Goal: Transaction & Acquisition: Book appointment/travel/reservation

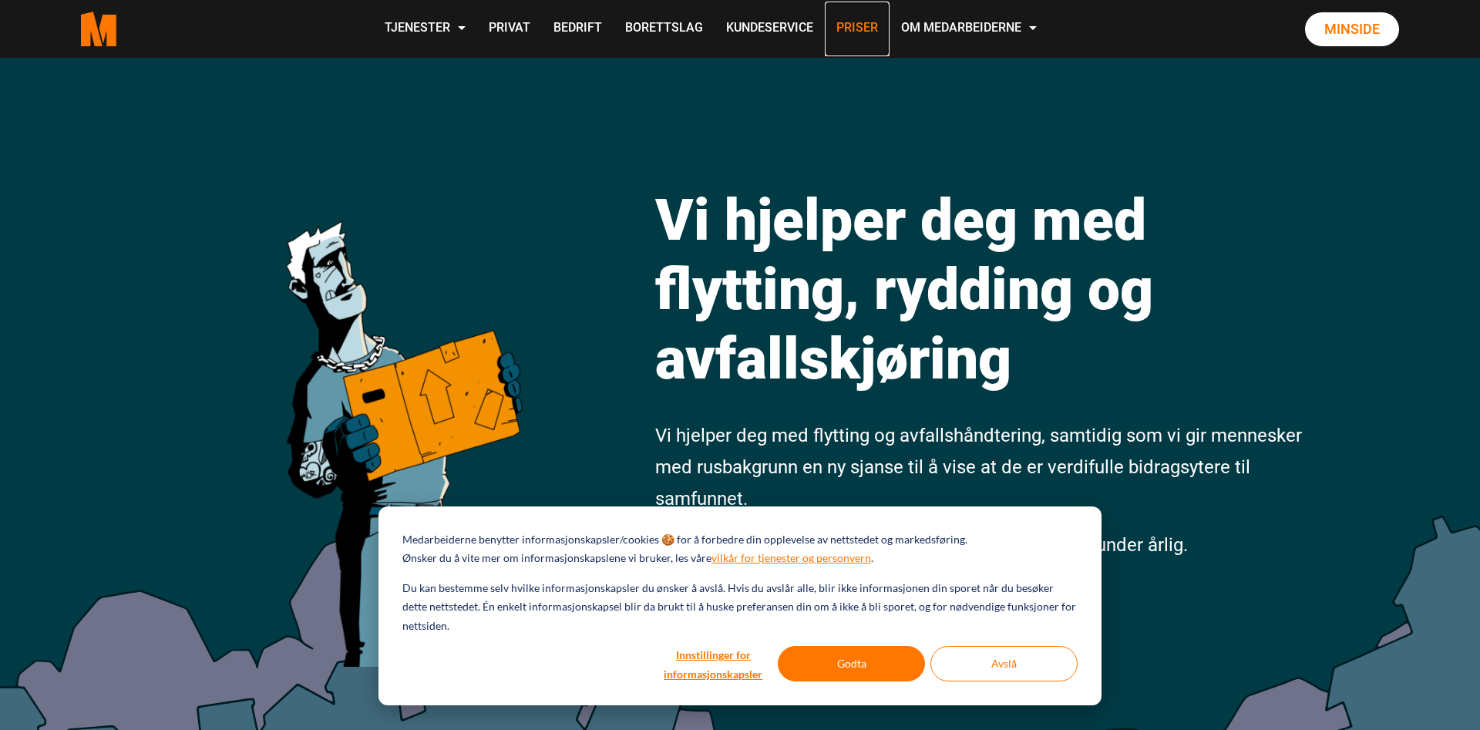
click at [843, 31] on link "Priser" at bounding box center [857, 29] width 65 height 55
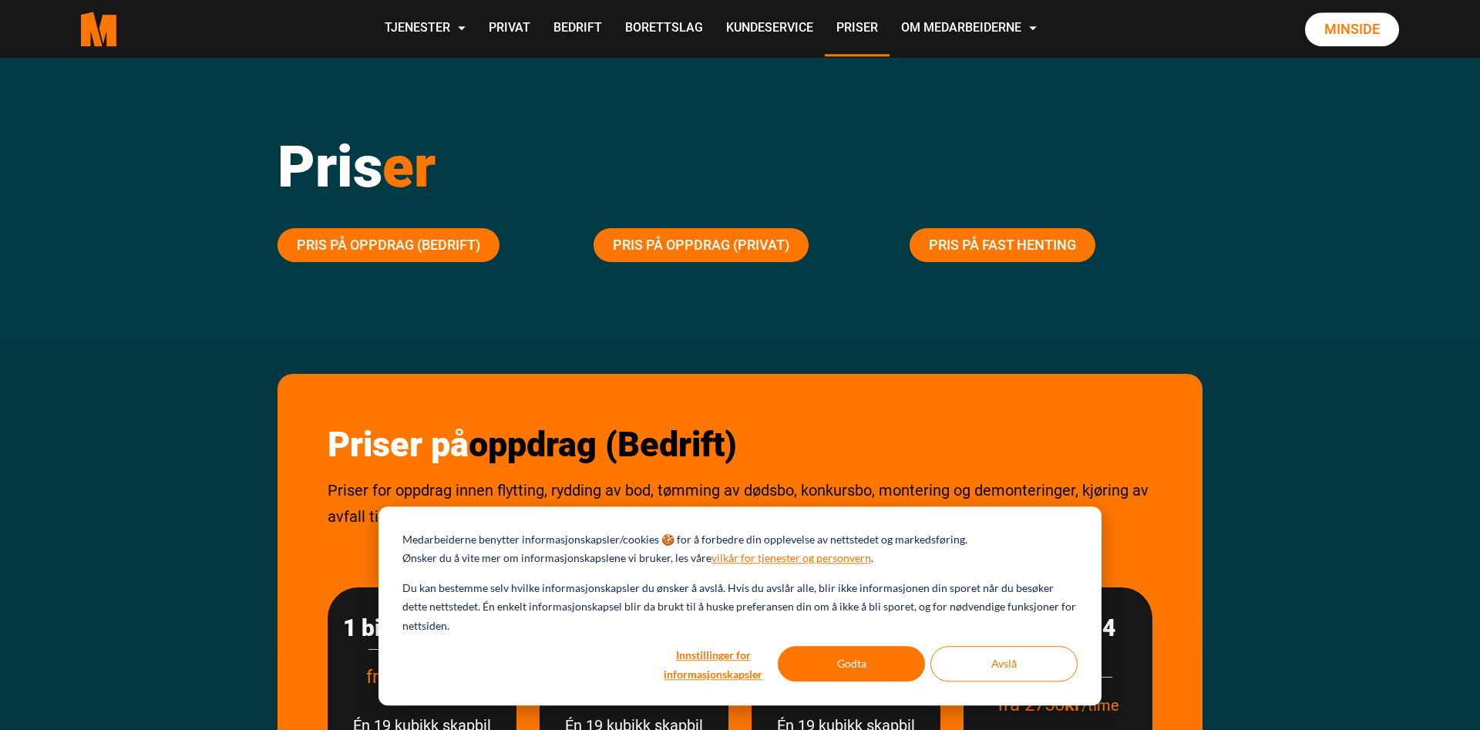
scroll to position [157, 0]
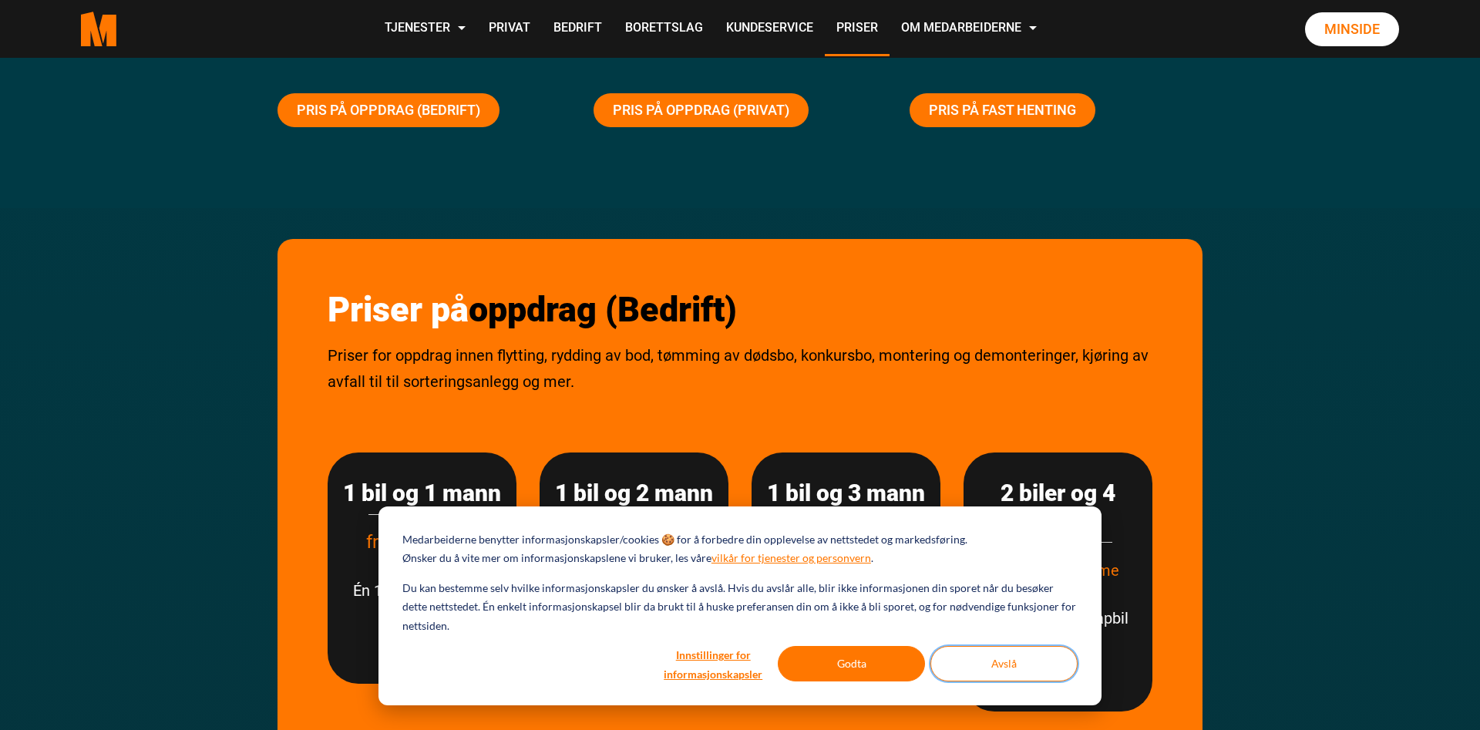
click at [967, 662] on button "Avslå" at bounding box center [1003, 663] width 147 height 35
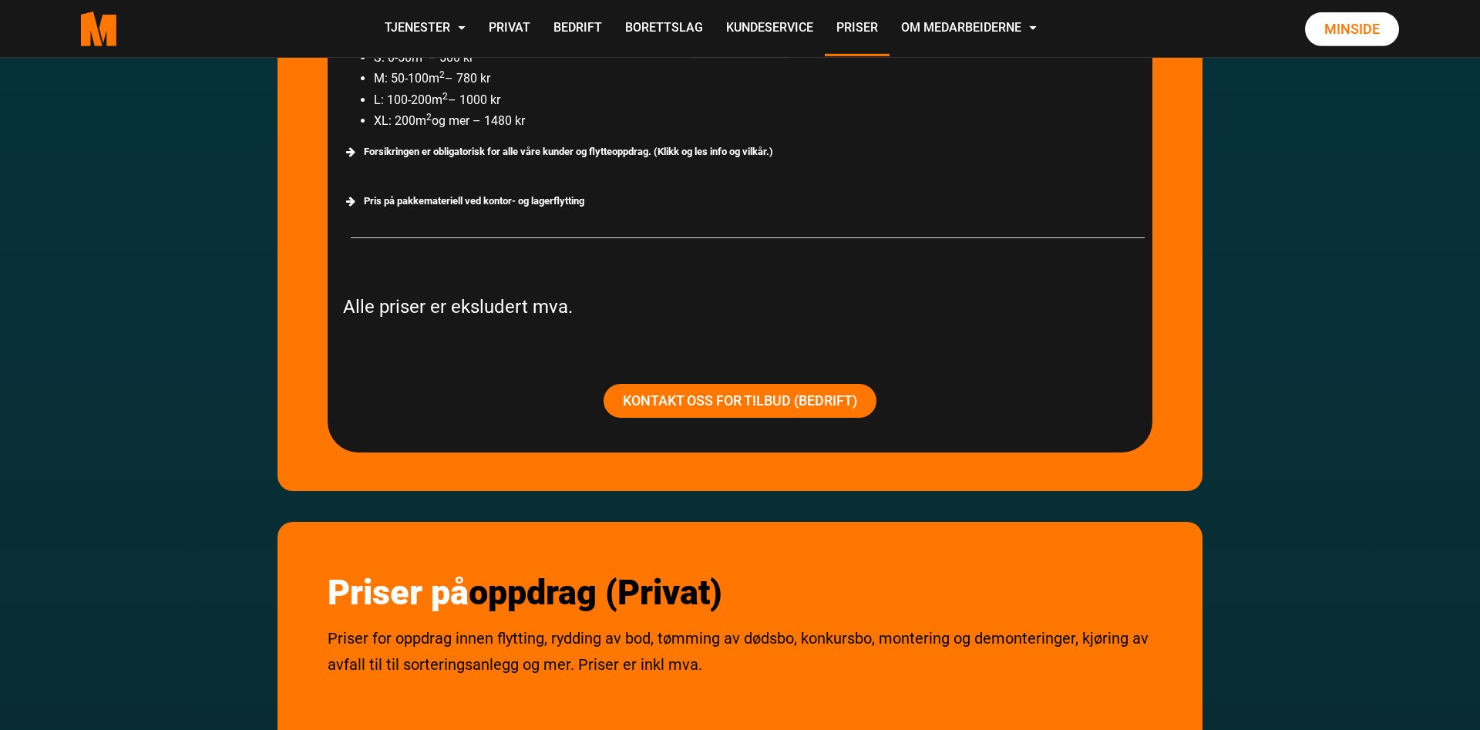
scroll to position [1887, 0]
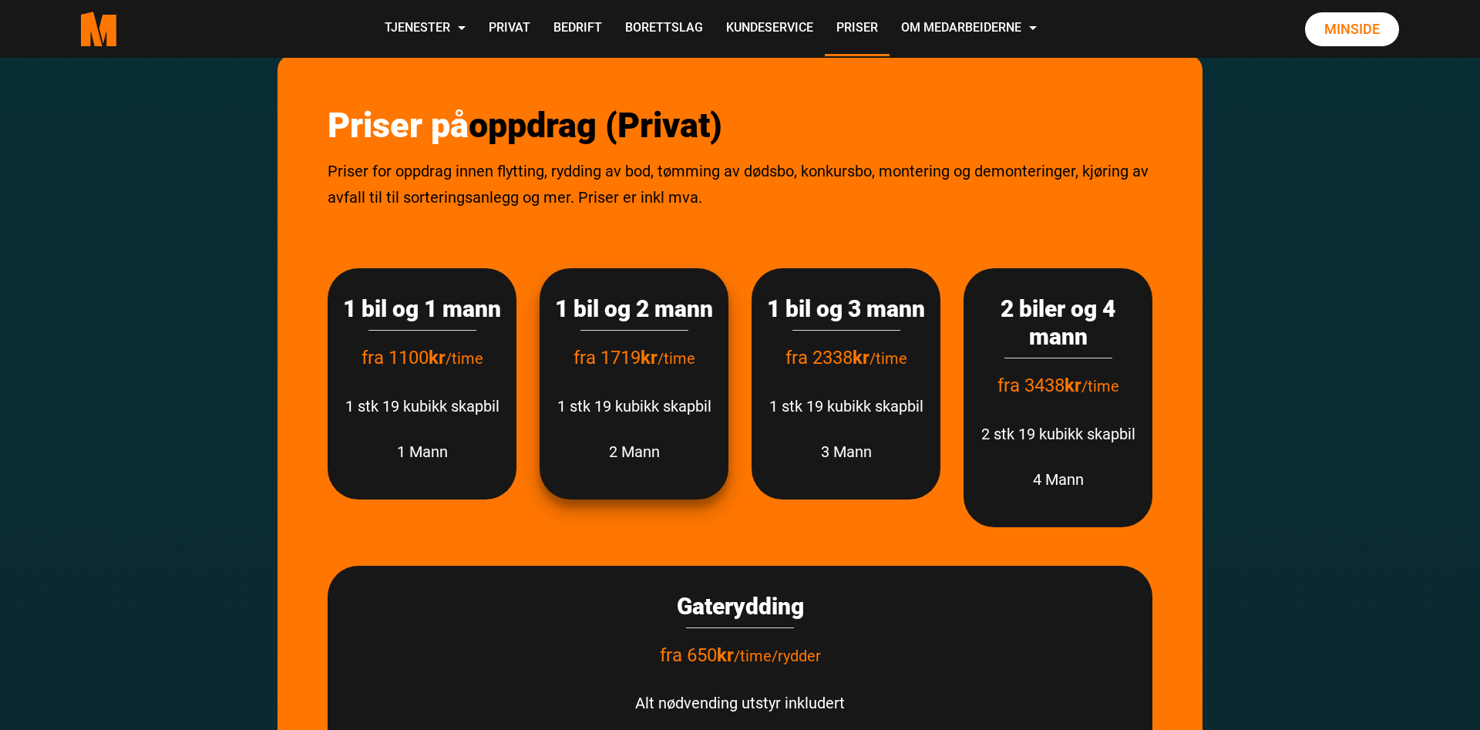
click at [638, 323] on h3 "1 bil og 2 mann" at bounding box center [634, 309] width 158 height 28
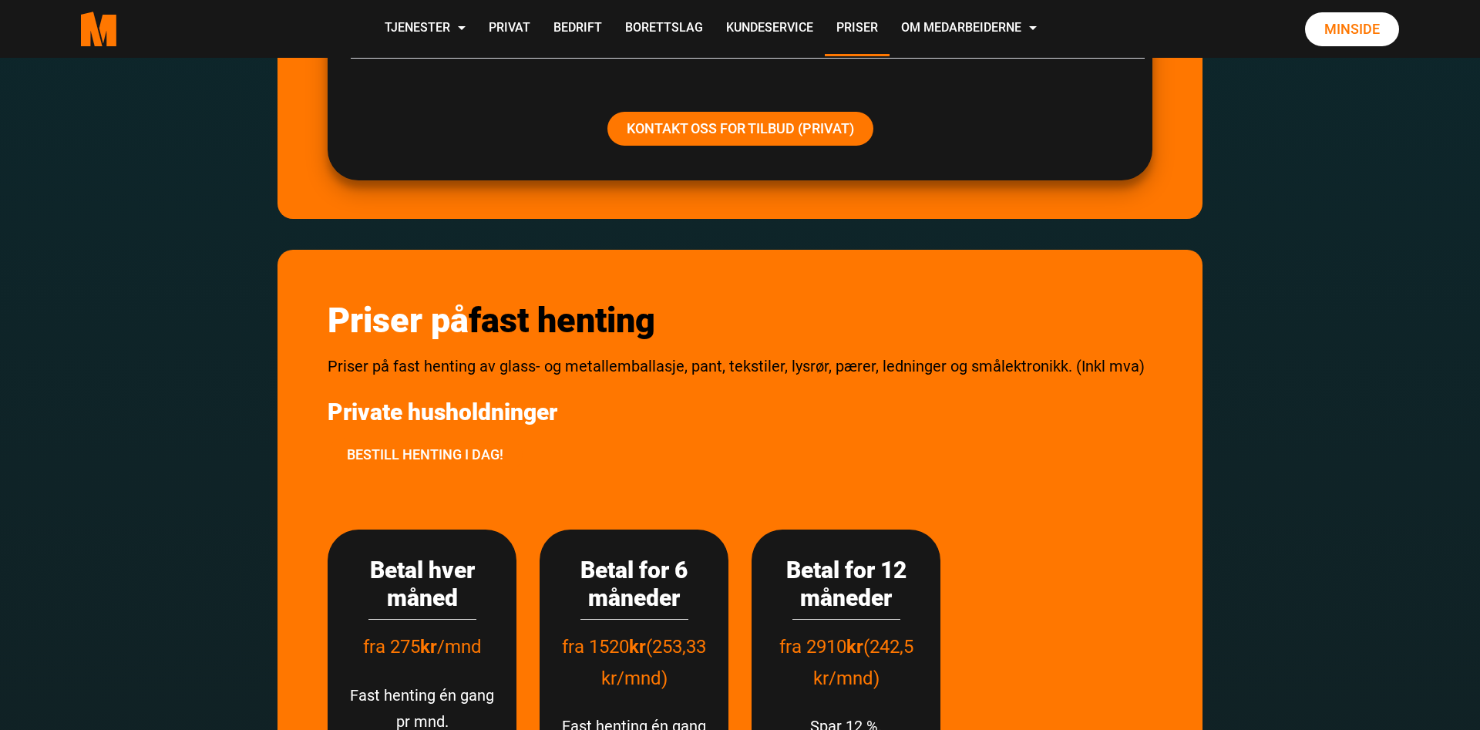
scroll to position [2909, 0]
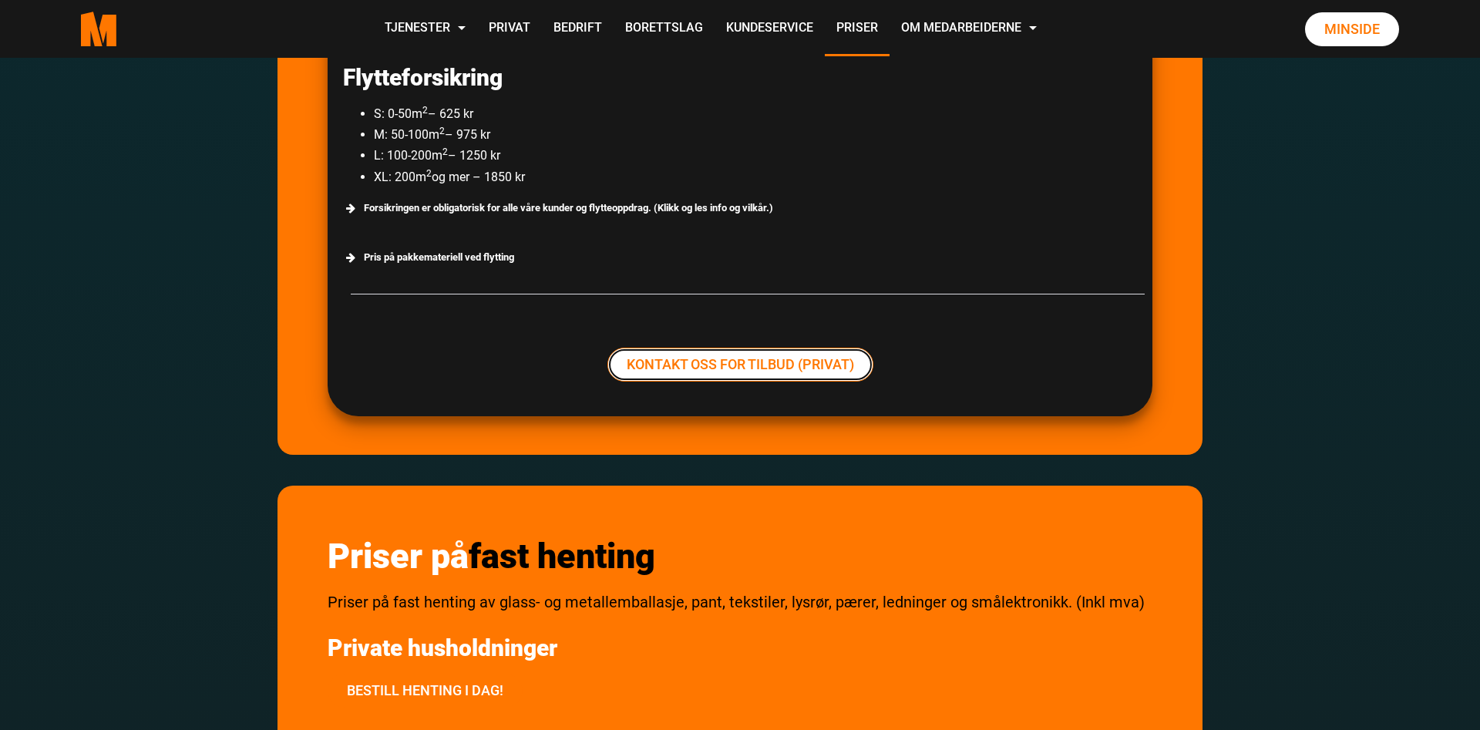
click at [663, 362] on link "Kontakt oss for tilbud (Privat)" at bounding box center [740, 365] width 266 height 34
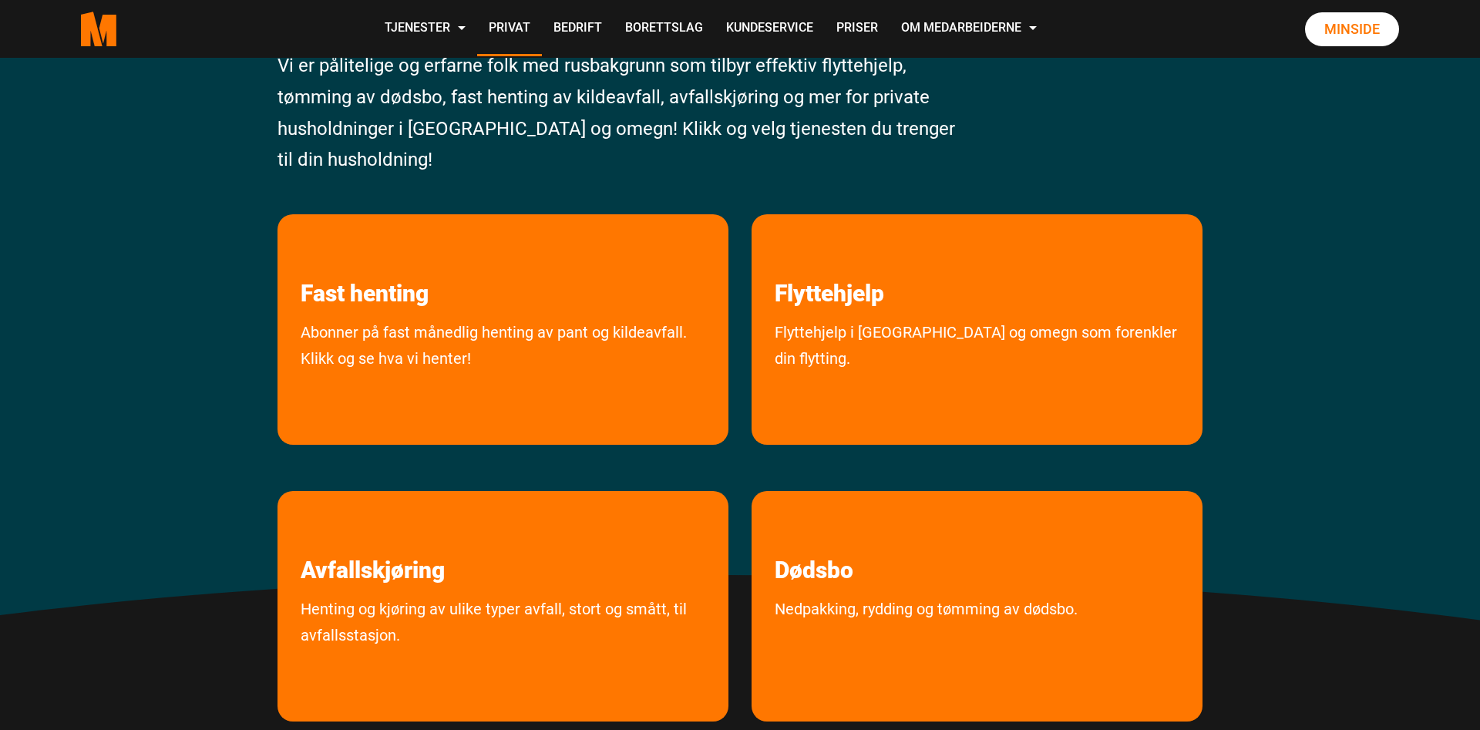
scroll to position [236, 0]
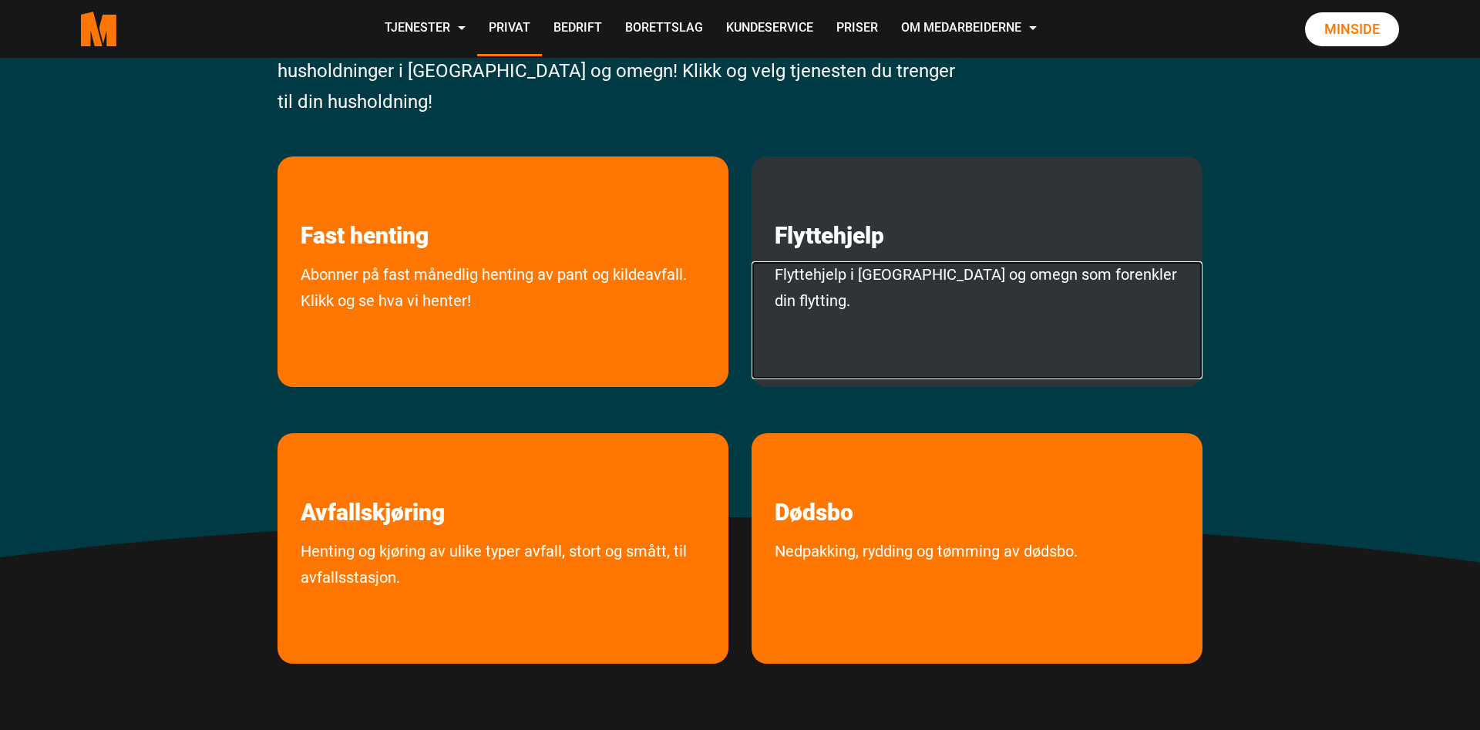
click at [919, 295] on link "Flyttehjelp i Oslo og omegn som forenkler din flytting." at bounding box center [977, 320] width 451 height 118
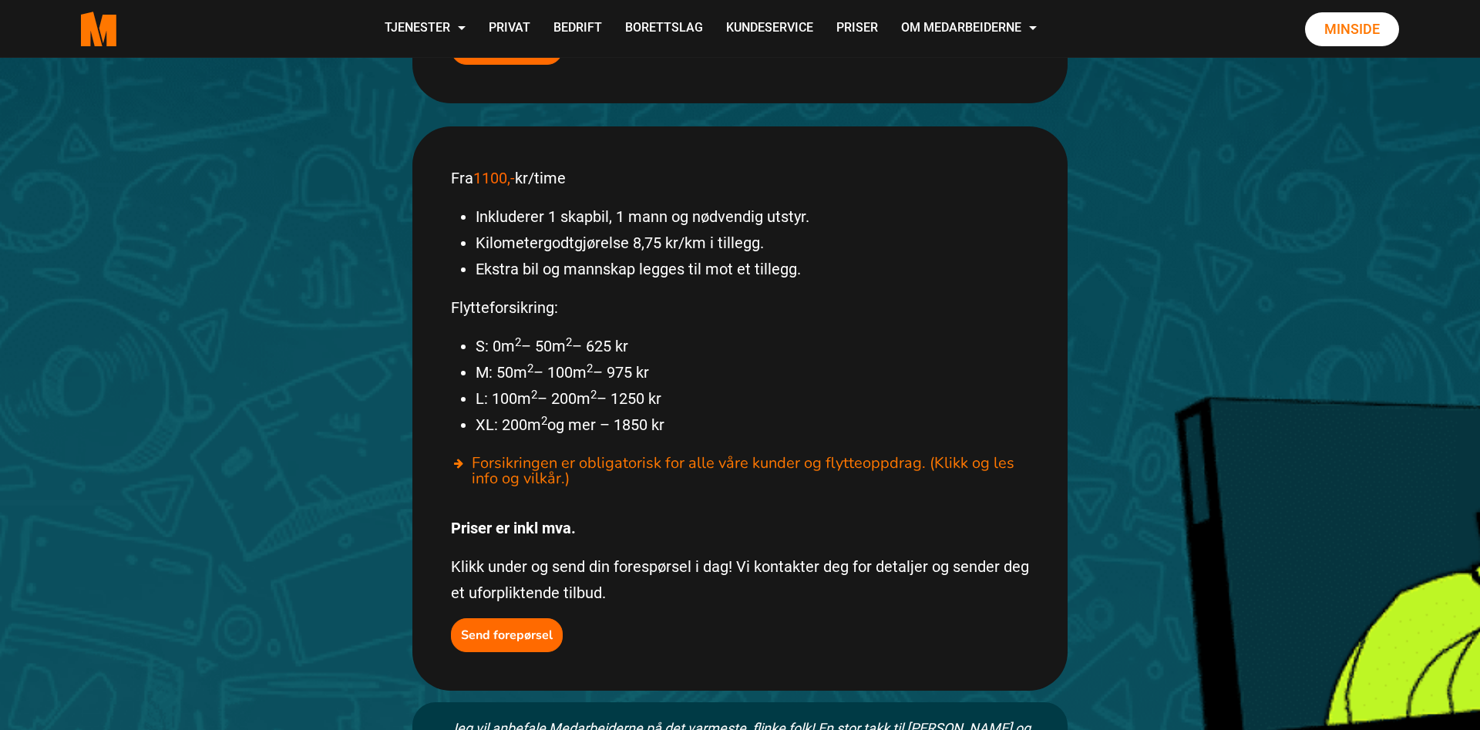
scroll to position [708, 0]
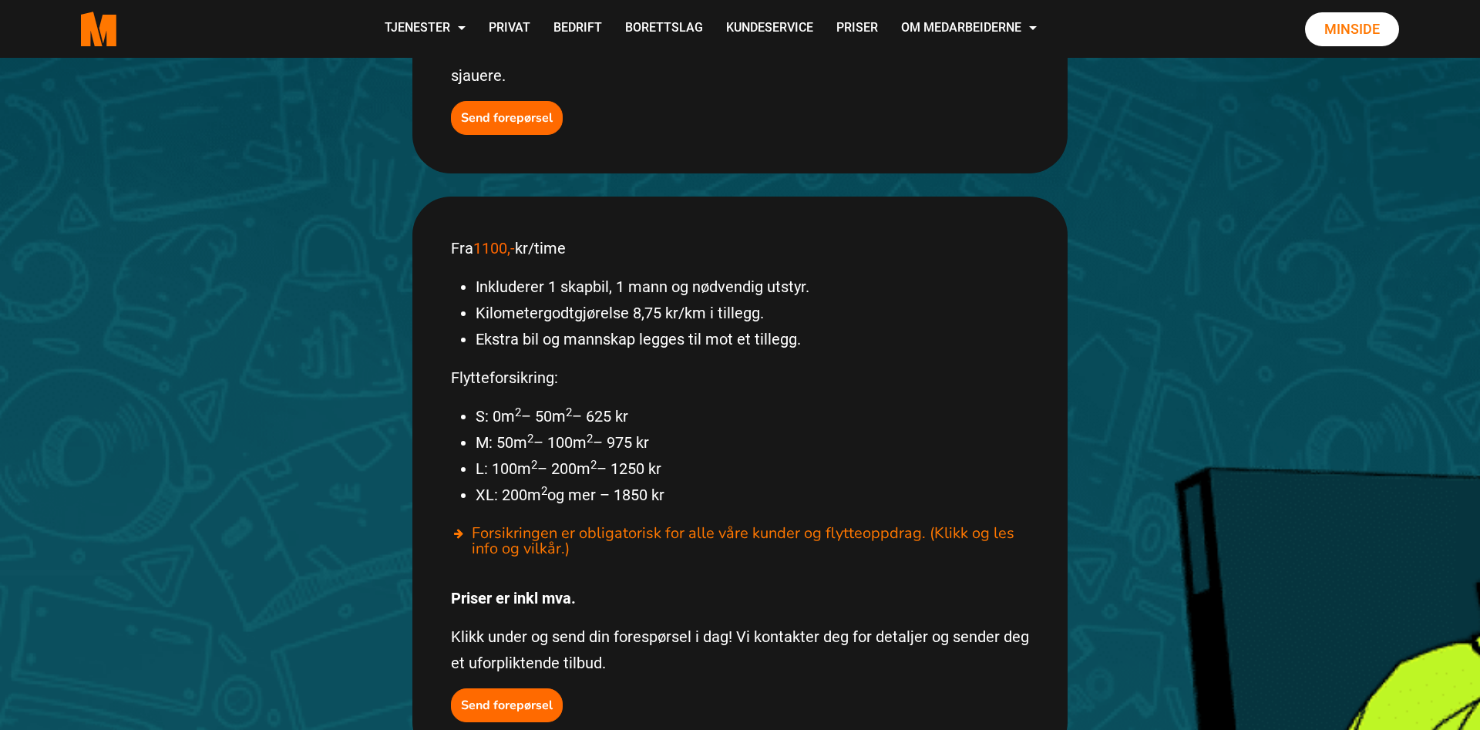
click at [540, 691] on div "Fra 1100,- kr/time Inkluderer 1 skapbil, 1 mann og nødvendig utstyr. Kilometerg…" at bounding box center [739, 479] width 655 height 564
click at [535, 688] on button "Send forepørsel" at bounding box center [507, 705] width 112 height 34
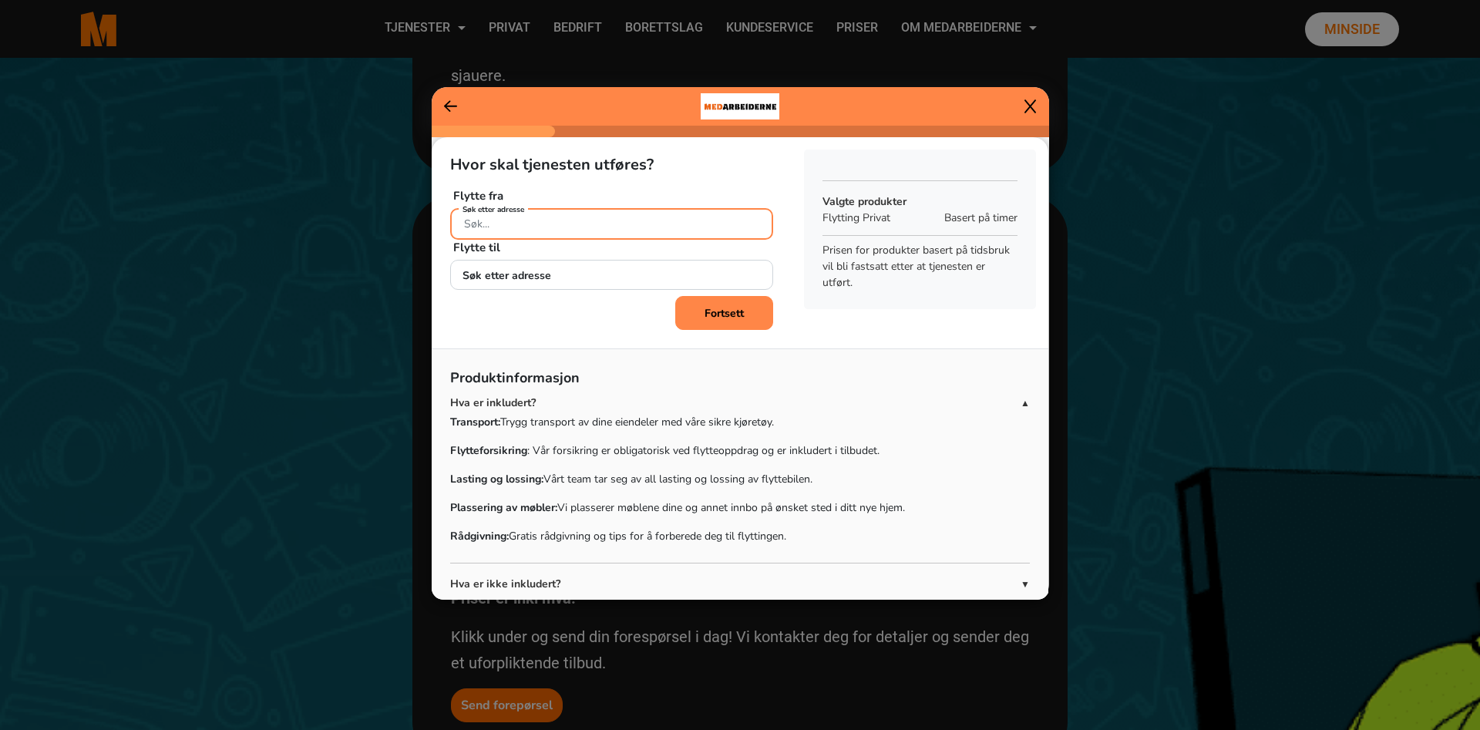
click at [572, 232] on input "Søk etter adresse" at bounding box center [611, 224] width 323 height 32
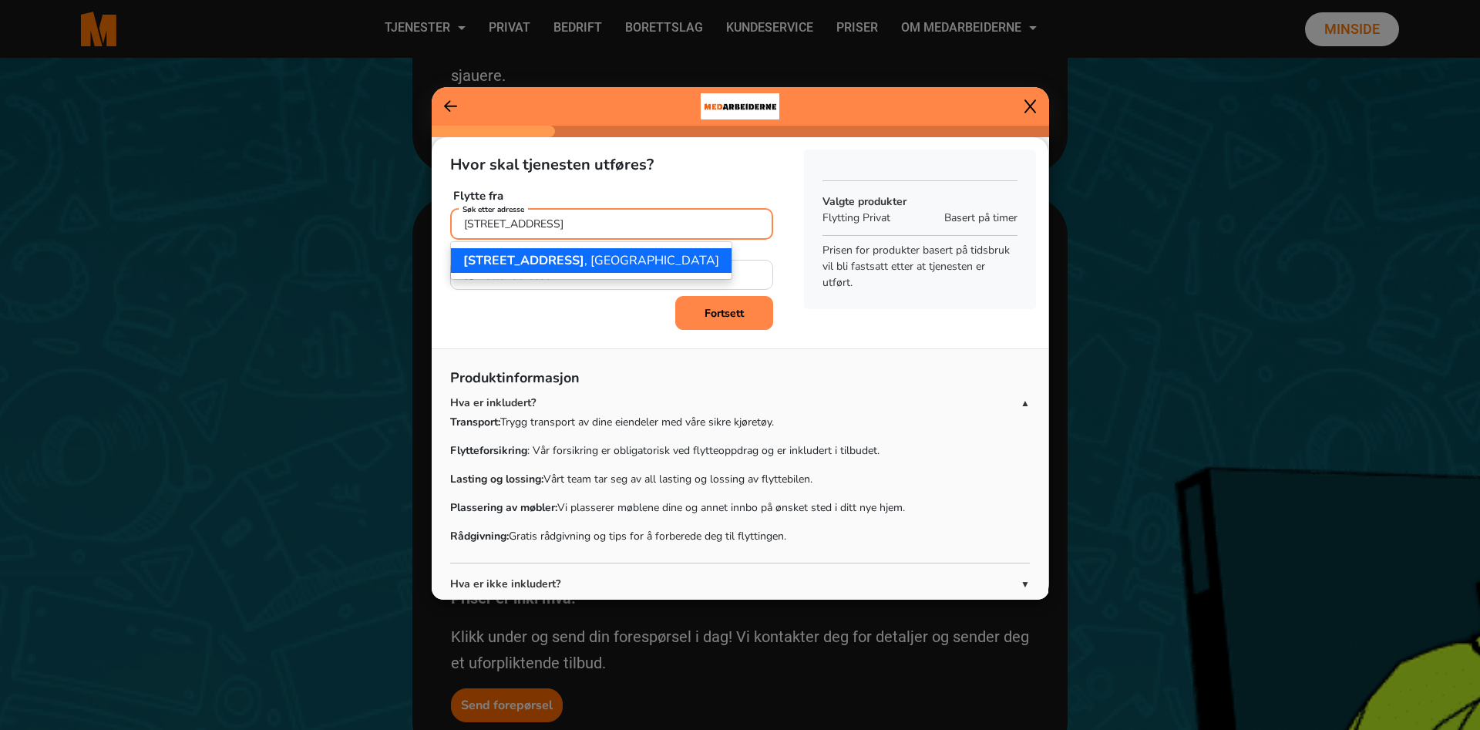
click at [538, 254] on span "[STREET_ADDRESS]" at bounding box center [523, 260] width 121 height 17
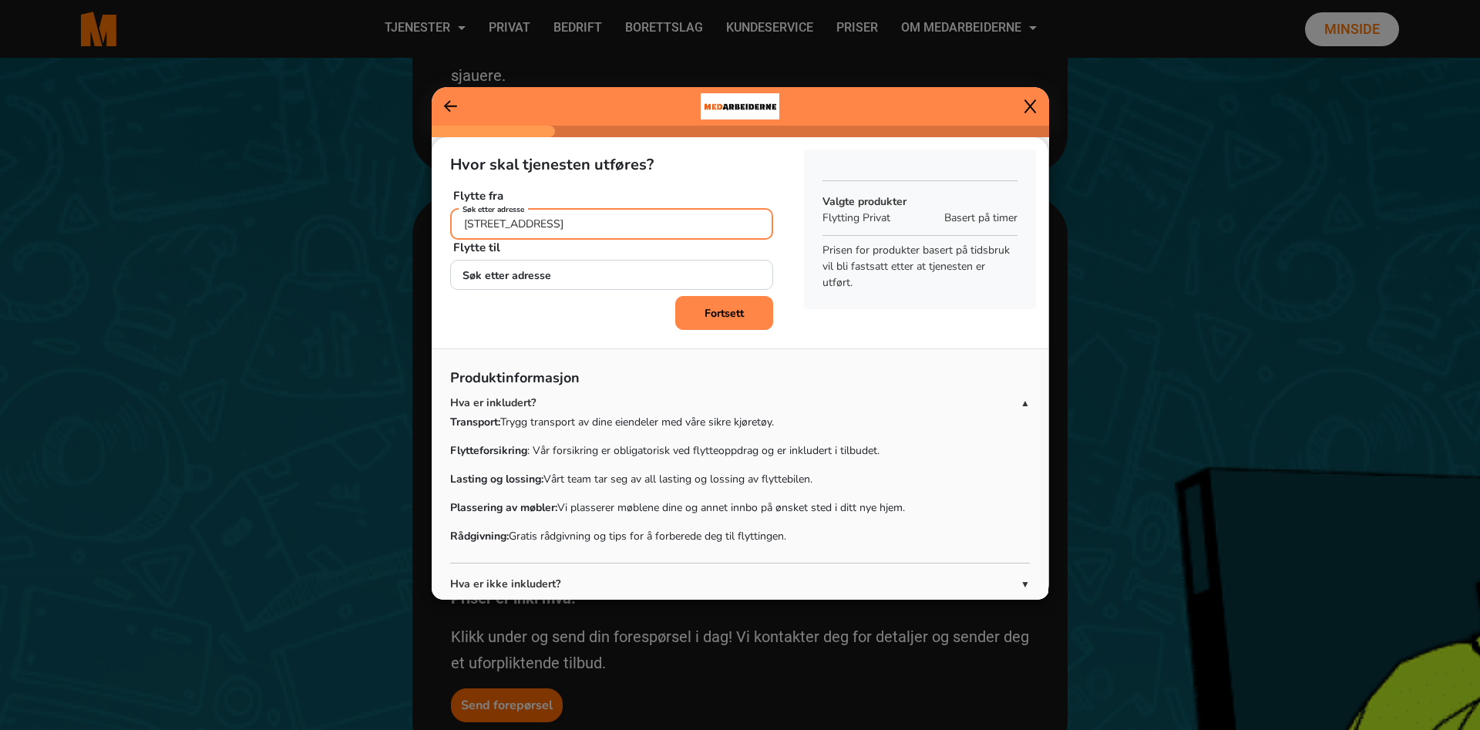
type input "[STREET_ADDRESS]"
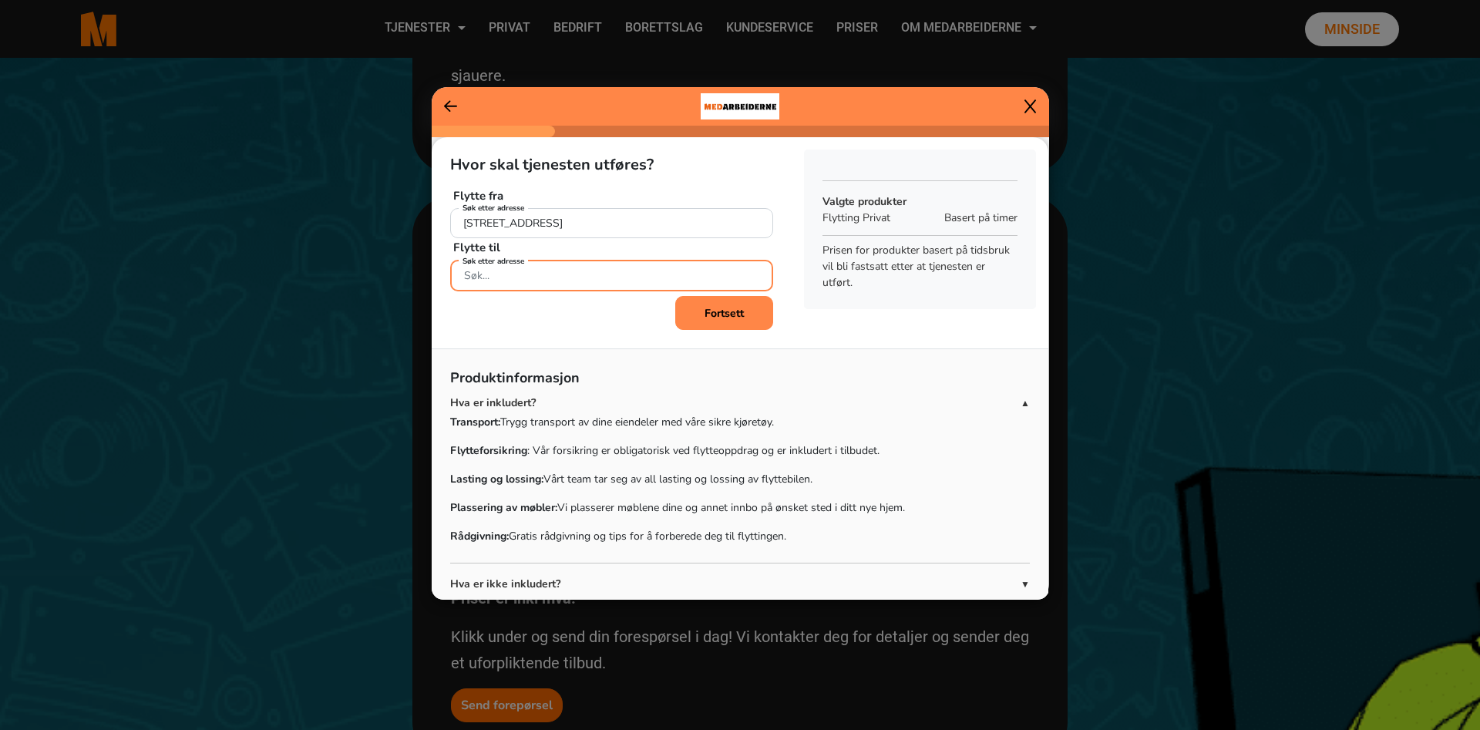
click at [533, 273] on input "Søk etter adresse" at bounding box center [611, 276] width 323 height 32
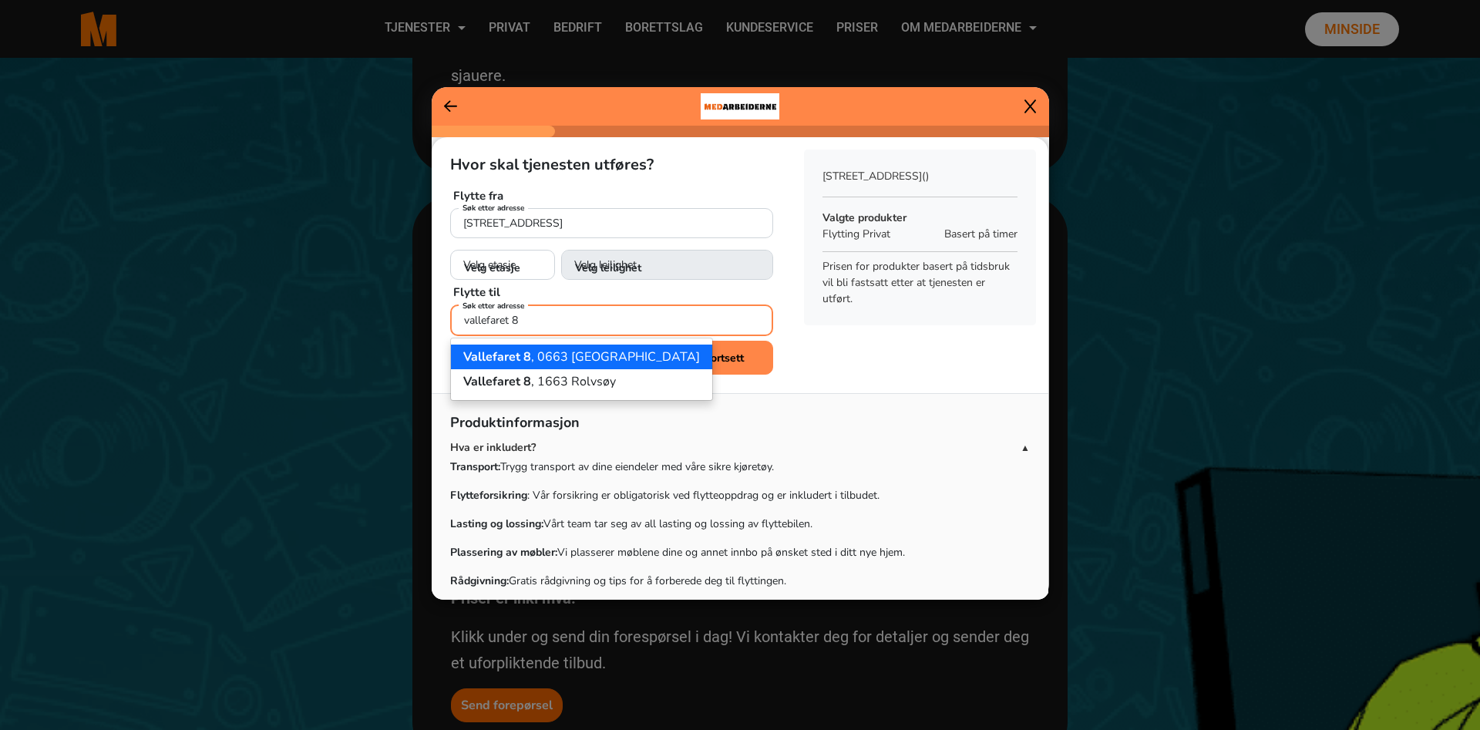
click at [543, 359] on ngb-highlight "[STREET_ADDRESS]" at bounding box center [581, 356] width 237 height 17
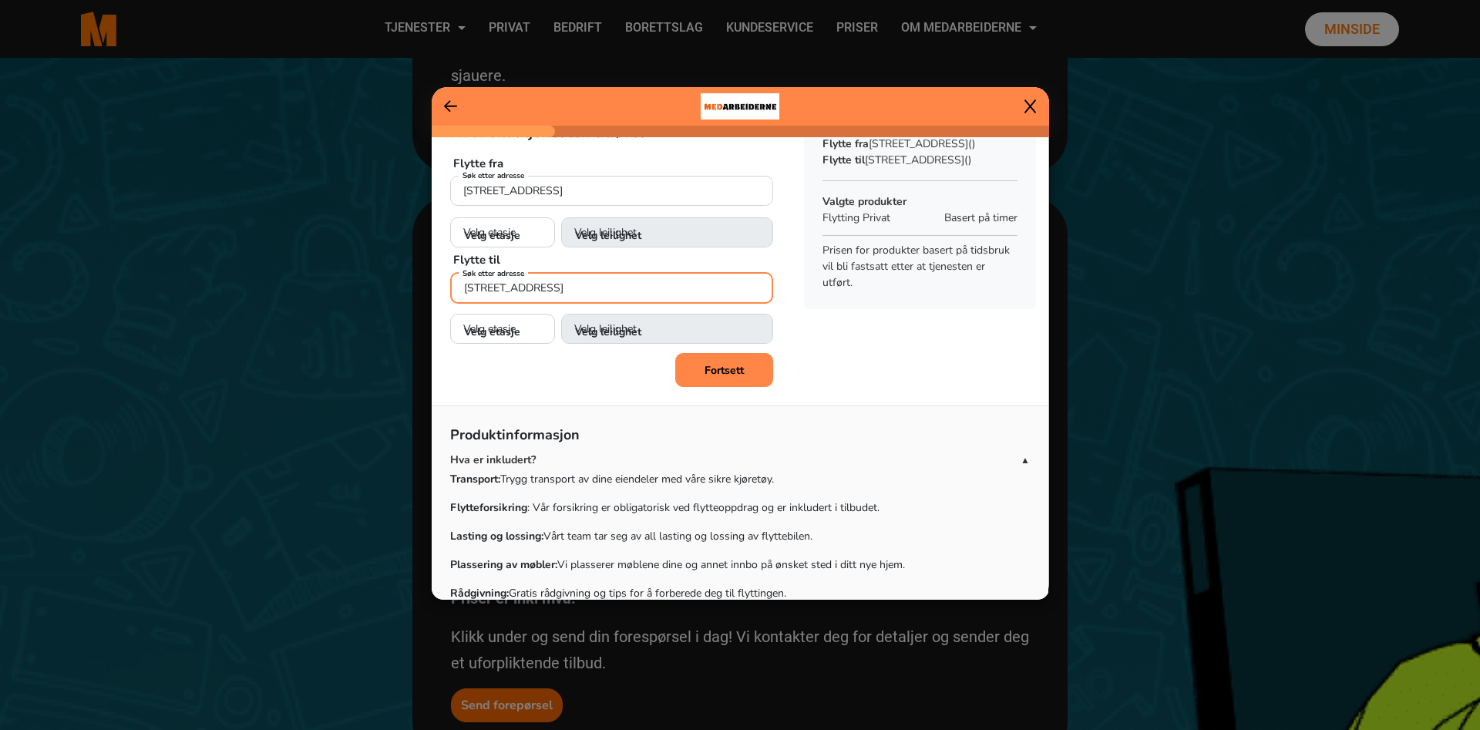
scroll to position [0, 0]
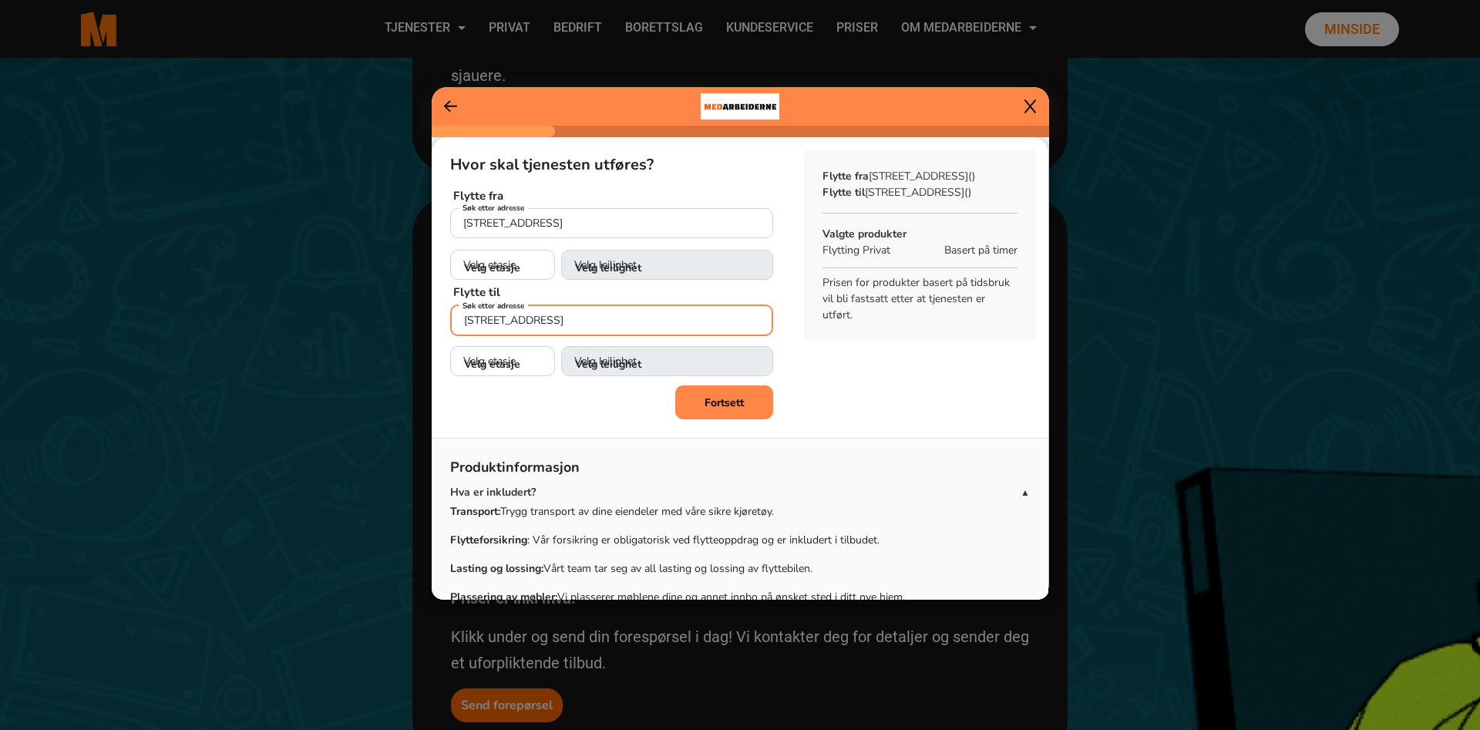
type input "[STREET_ADDRESS]"
click at [450, 346] on select "Velg etasje 1. etasje 2. etasje 3. etasje" at bounding box center [502, 362] width 105 height 32
drag, startPoint x: 517, startPoint y: 360, endPoint x: 634, endPoint y: 416, distance: 130.0
click at [630, 418] on div "Fortsett" at bounding box center [611, 402] width 323 height 34
click at [450, 250] on select "Velg etasje 1. etasje 2. etasje 3. etasje 4. etasje 5. etasje" at bounding box center [502, 266] width 105 height 32
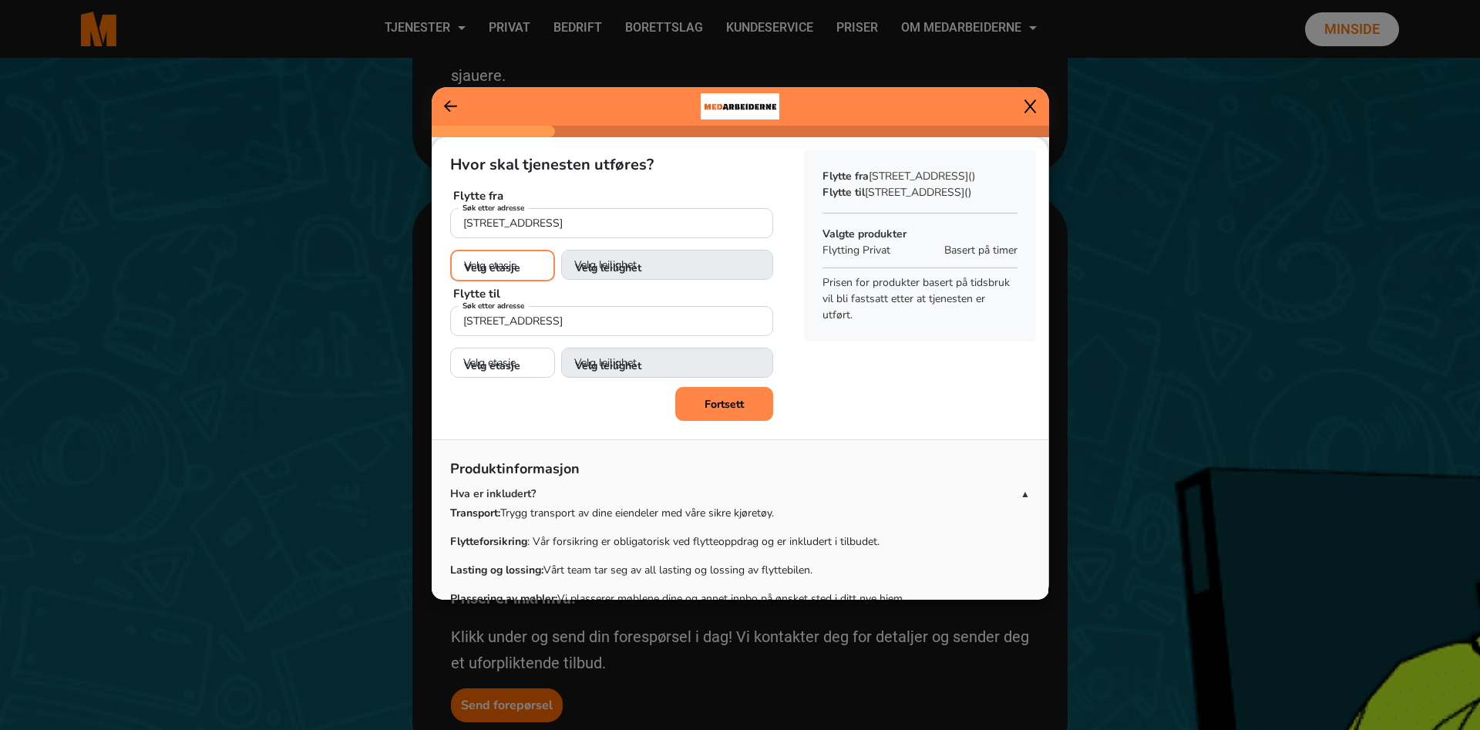
select select "05"
click option "5. etasje" at bounding box center [0, 0] width 0 height 0
click at [561, 250] on select "Velg leilighet 1. dør fra venstre (H0501) 2. dør fra venstre (H0502) 3. dør fra…" at bounding box center [667, 266] width 212 height 32
select select "H0504"
click option "4. dør fra venstre (H0504)" at bounding box center [0, 0] width 0 height 0
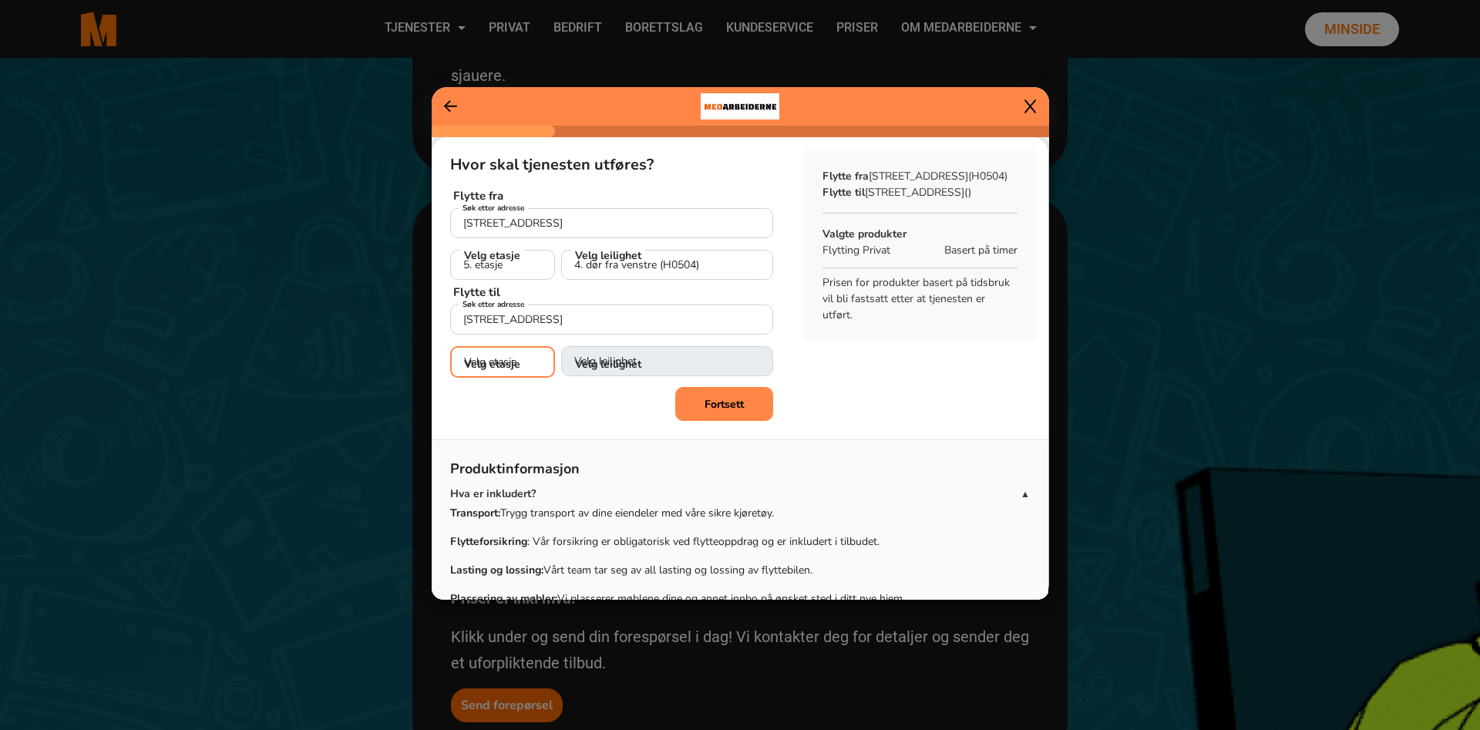
click at [450, 346] on select "Velg etasje 1. etasje 2. etasje 3. etasje" at bounding box center [502, 362] width 105 height 32
select select "02"
click option "2. etasje" at bounding box center [0, 0] width 0 height 0
click at [561, 346] on select "Velg leilighet 1. dør fra venstre (H0201) 2. dør fra venstre (H0202)" at bounding box center [667, 362] width 212 height 32
select select "H0202"
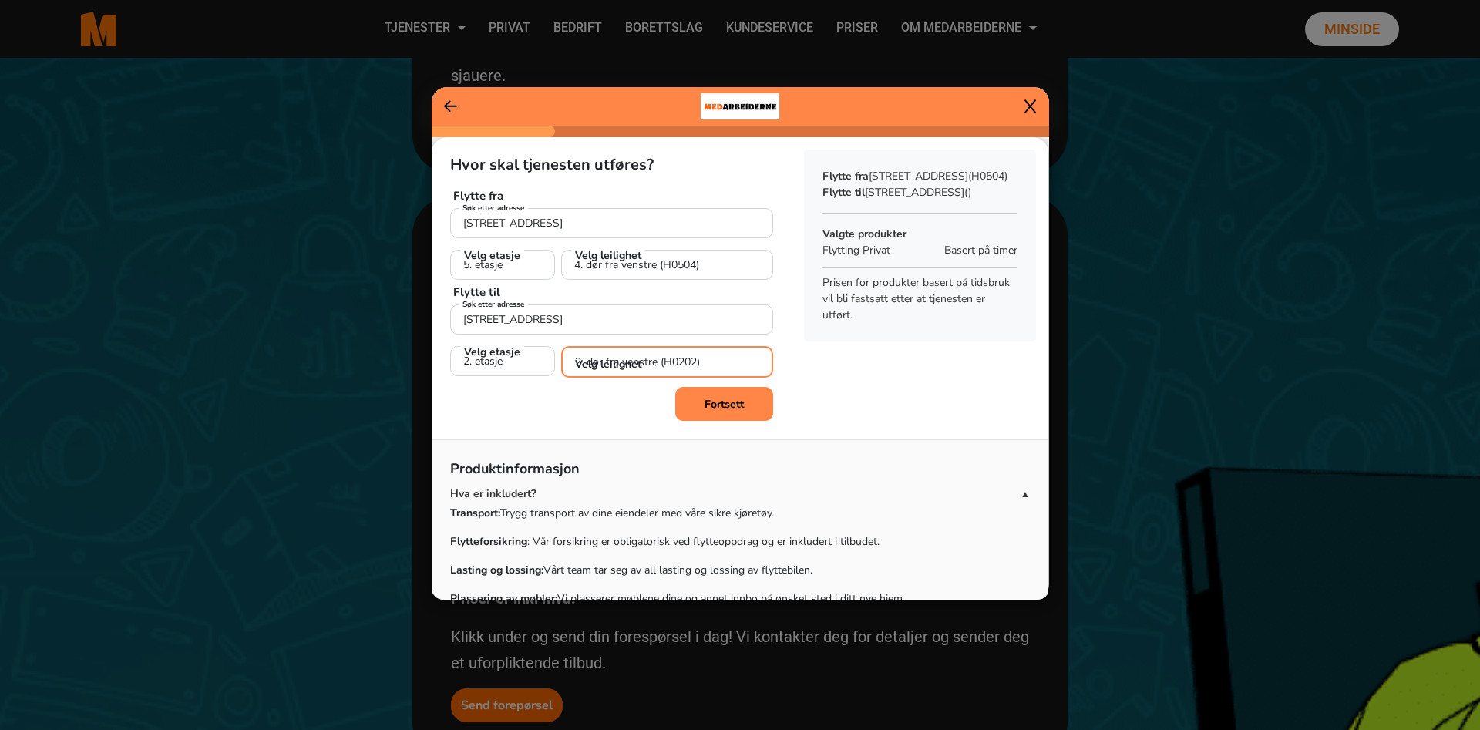
click option "2. dør fra venstre (H0202)" at bounding box center [0, 0] width 0 height 0
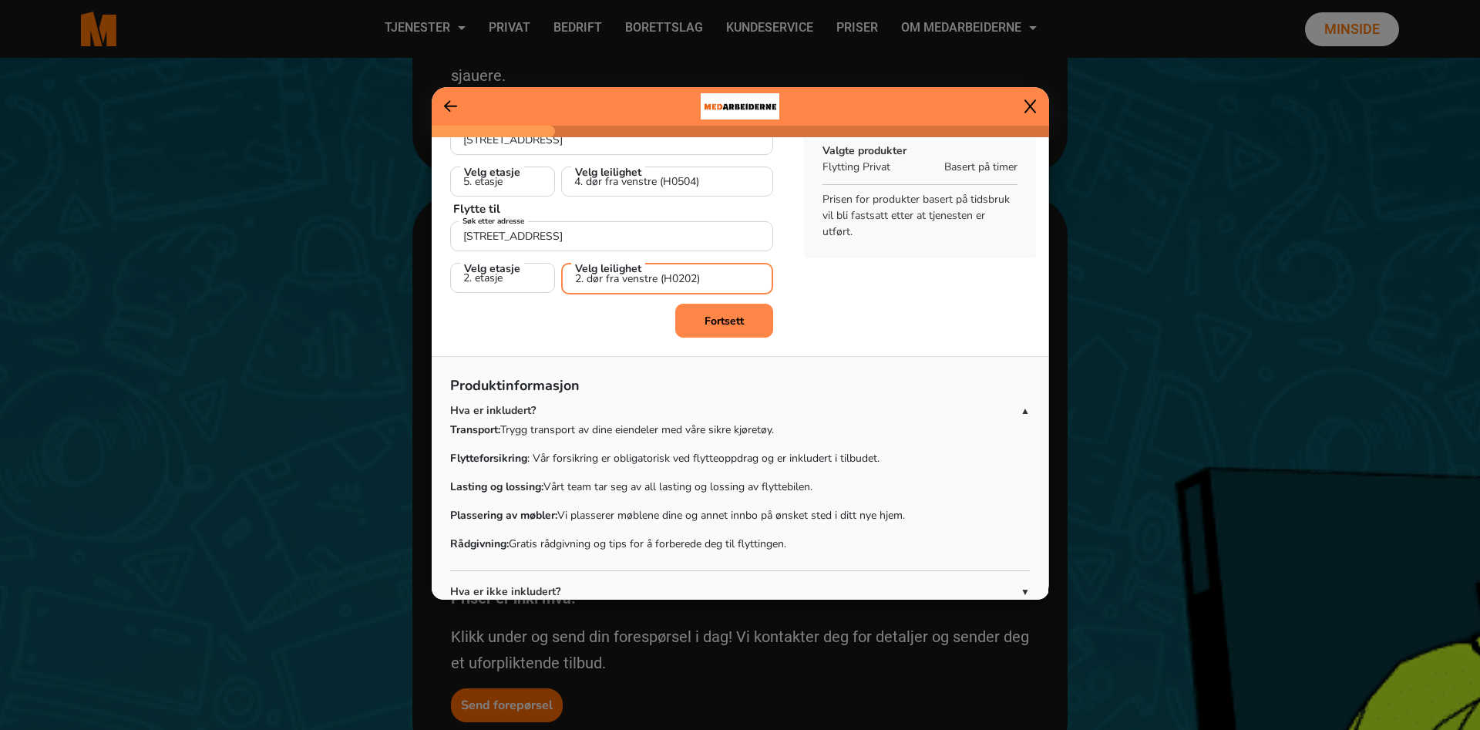
scroll to position [162, 0]
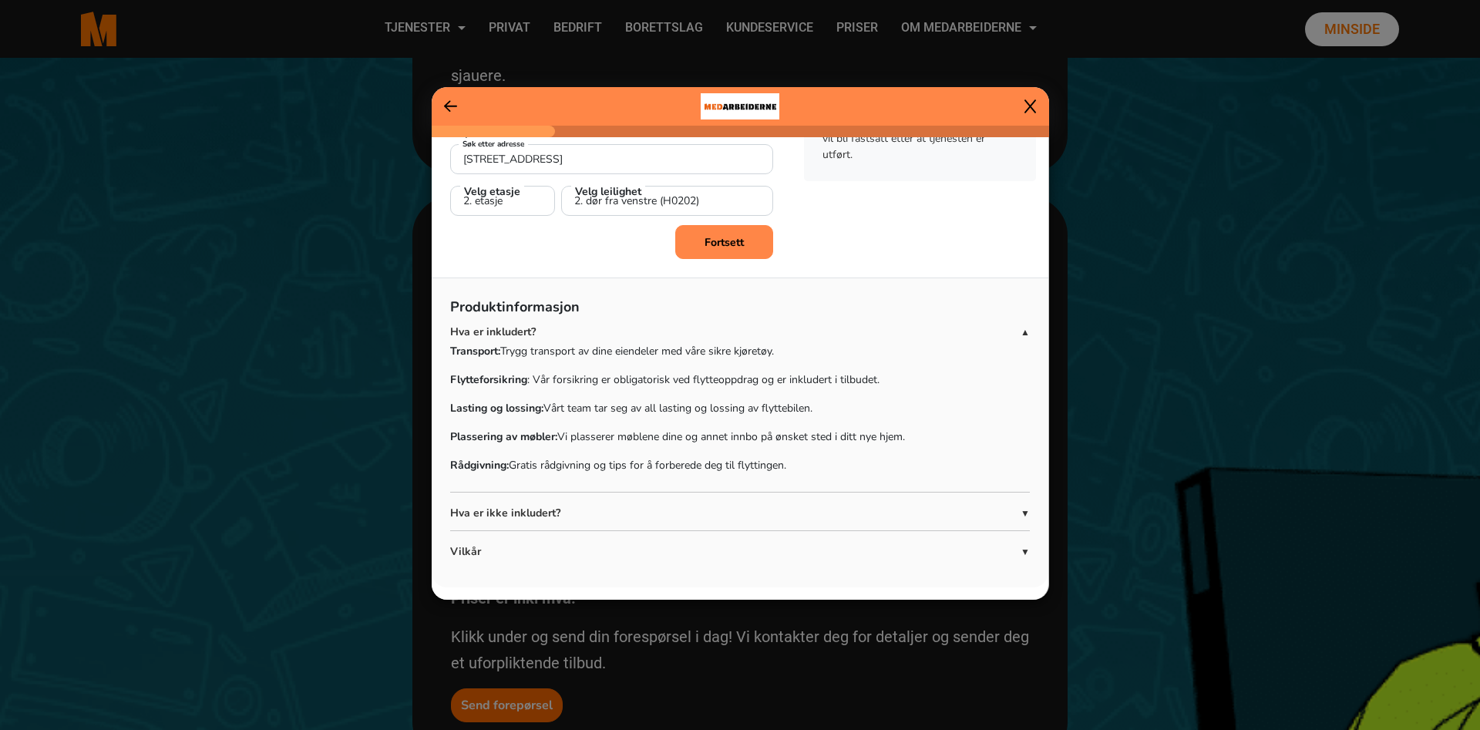
click at [698, 251] on button "Fortsett" at bounding box center [724, 242] width 98 height 34
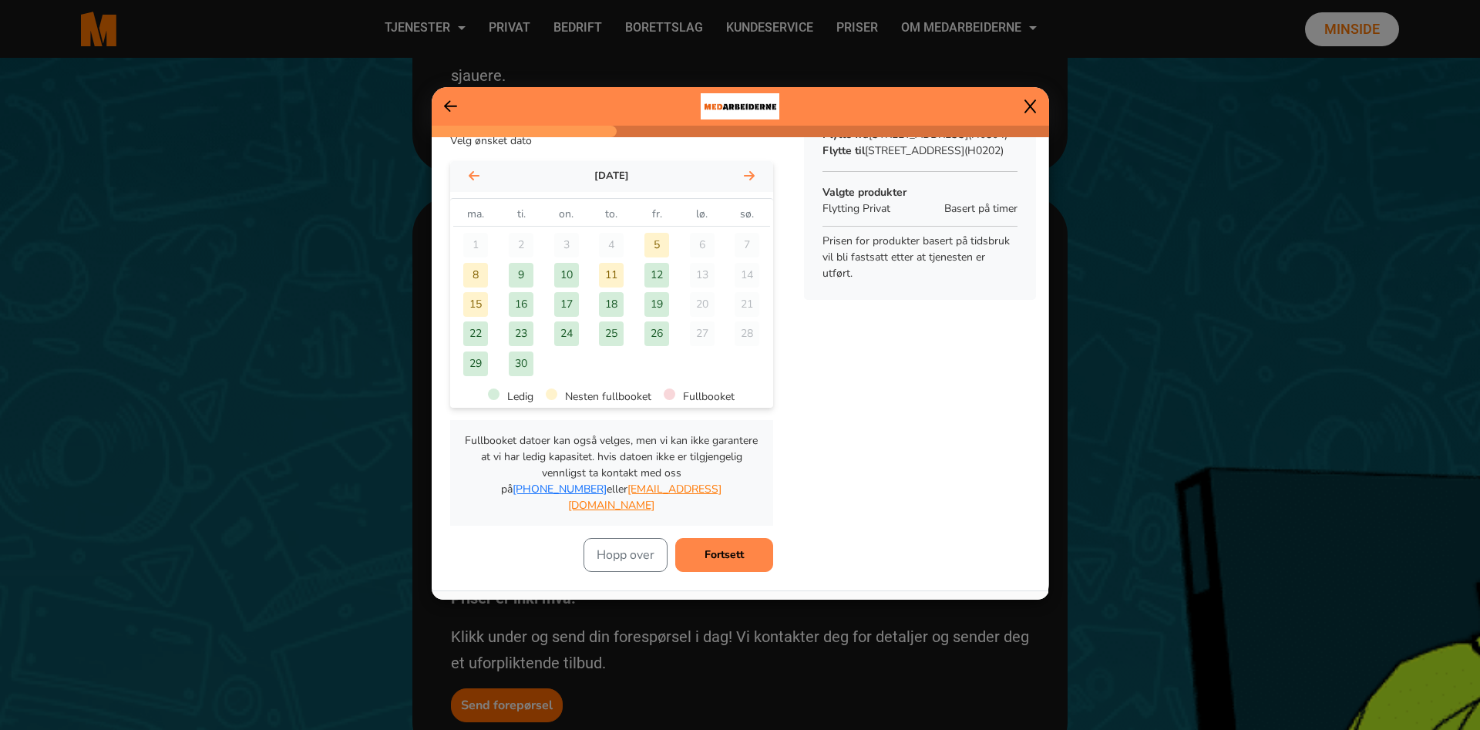
scroll to position [0, 0]
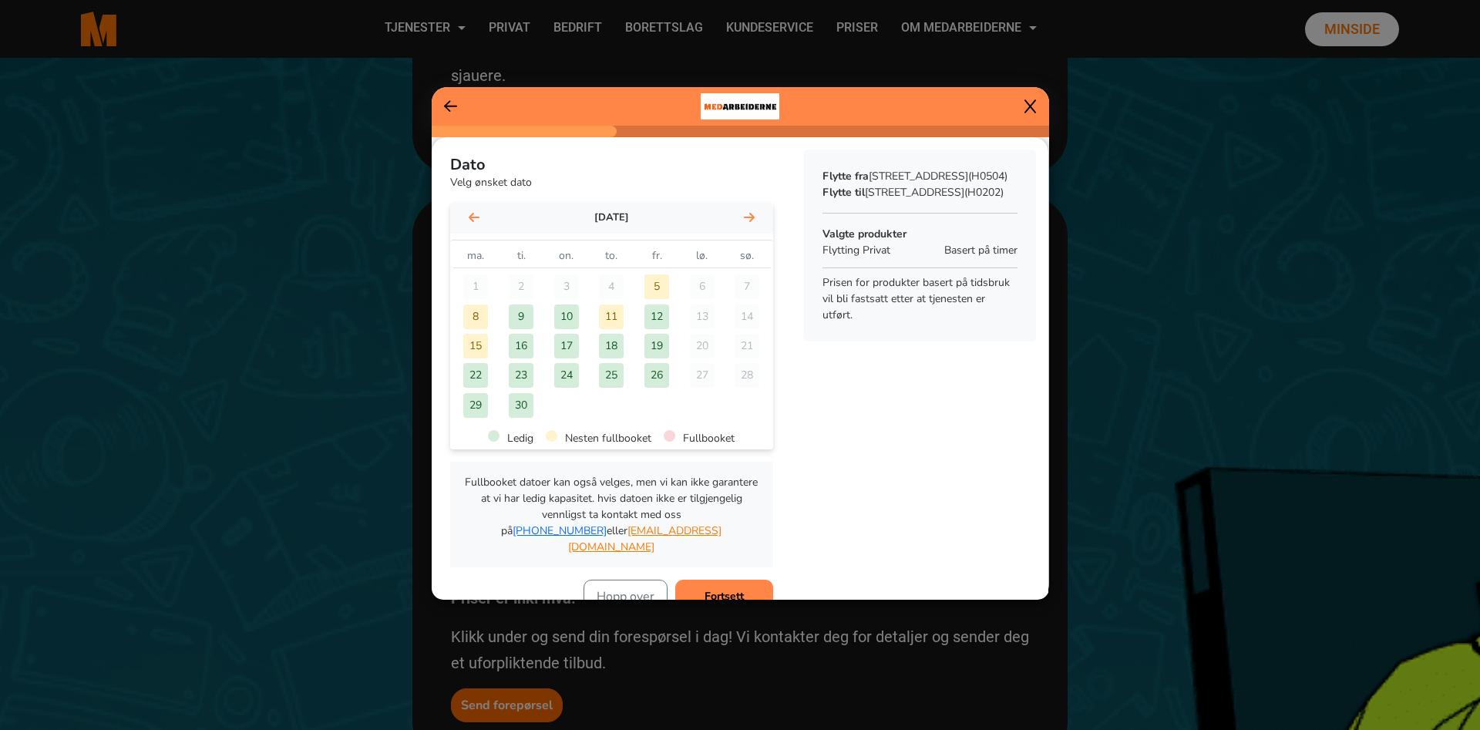
click at [653, 345] on div "19" at bounding box center [656, 346] width 25 height 25
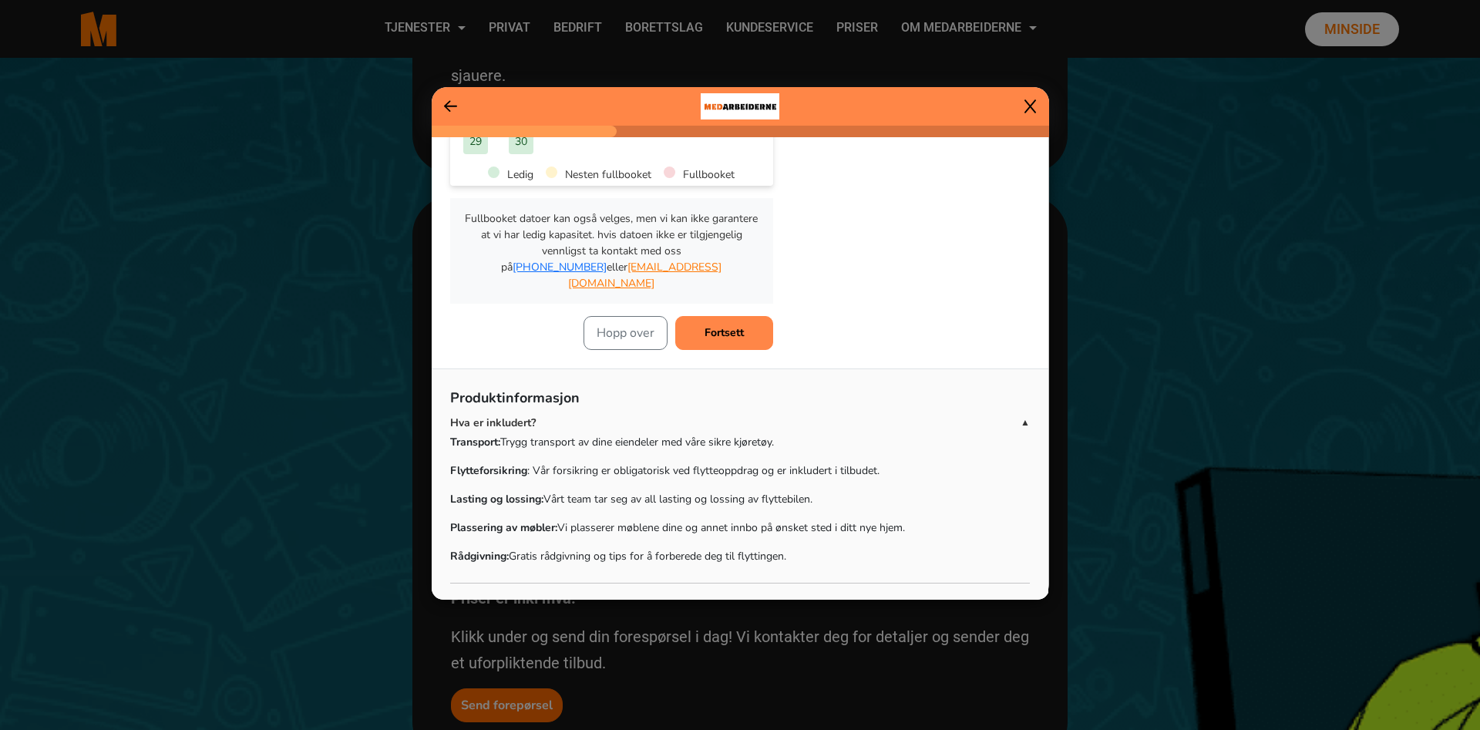
scroll to position [176, 0]
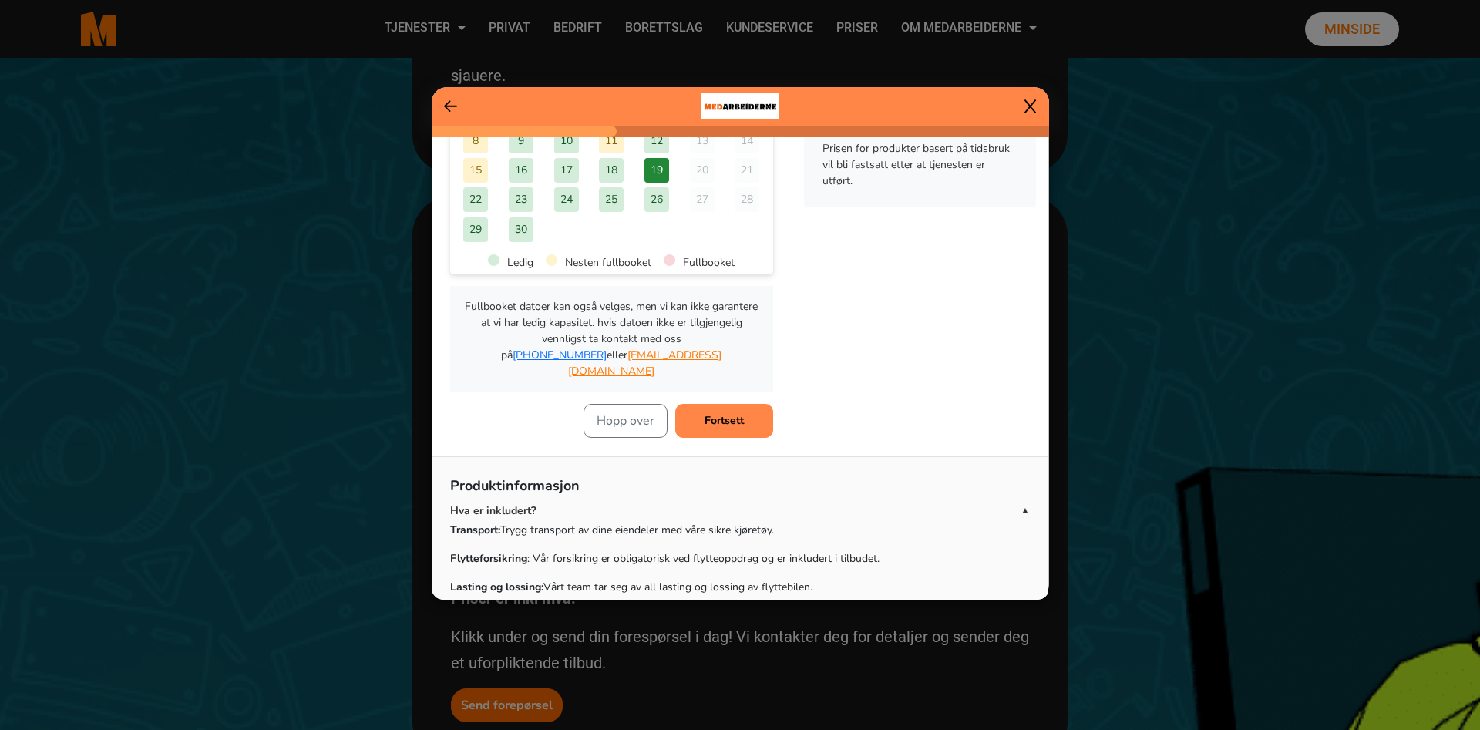
click at [702, 407] on button "Fortsett" at bounding box center [724, 421] width 98 height 34
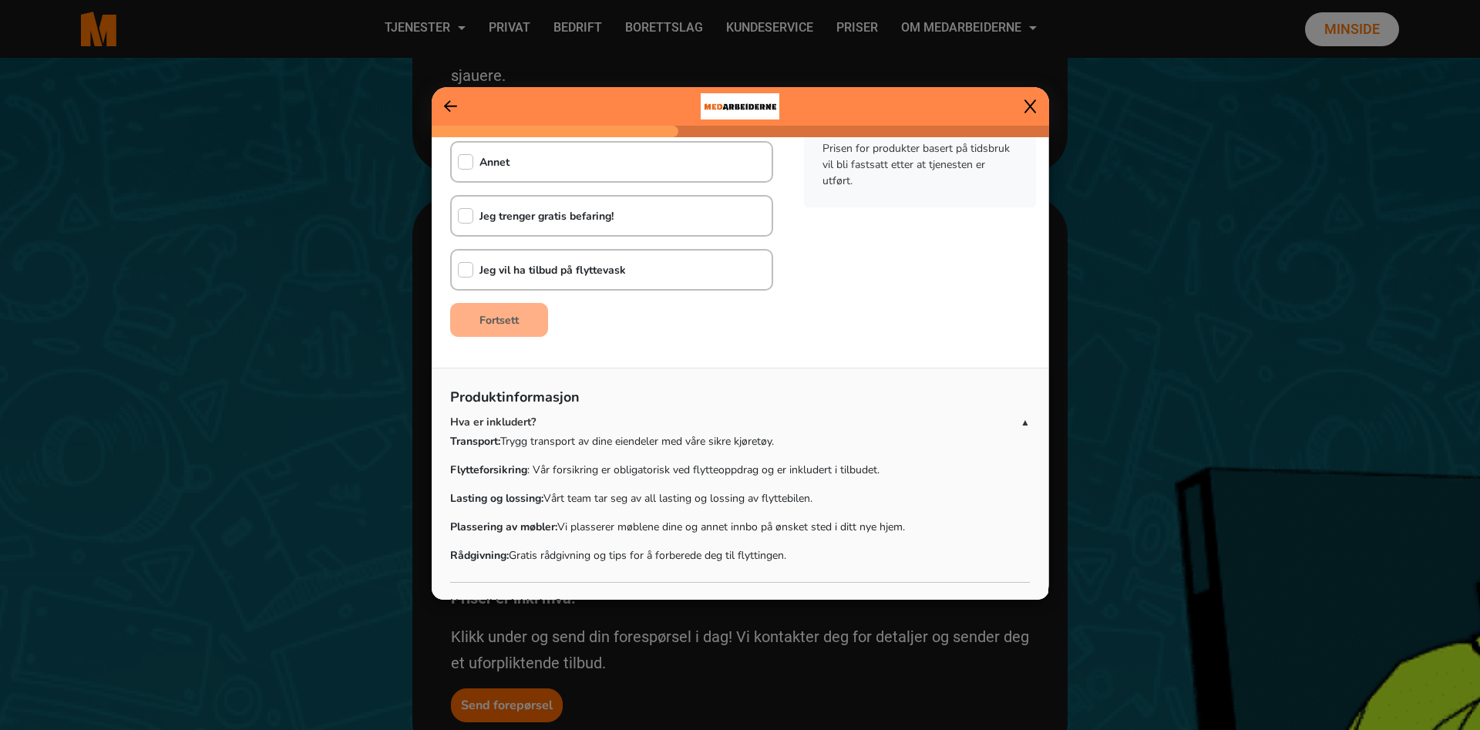
scroll to position [0, 0]
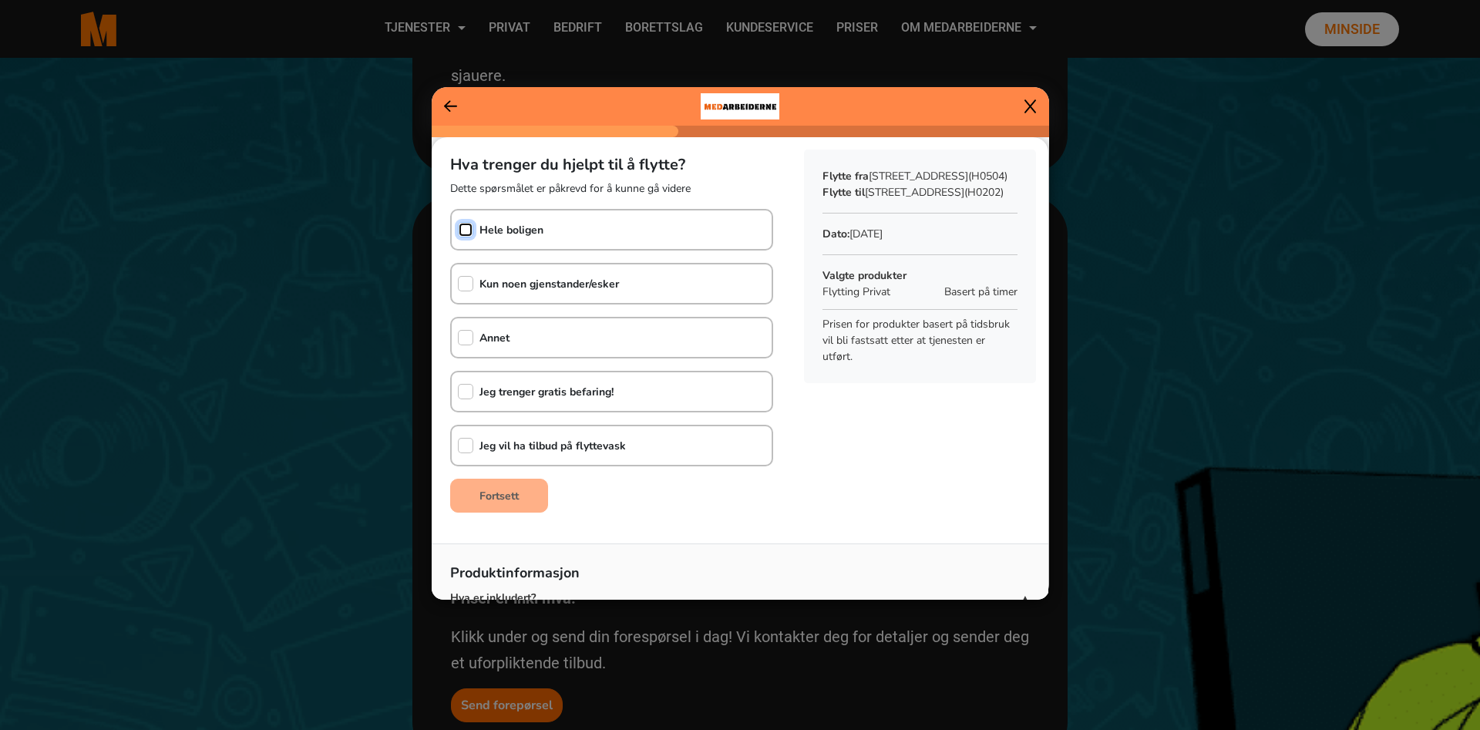
click at [468, 228] on input "checkbox" at bounding box center [465, 229] width 15 height 15
checkbox input "true"
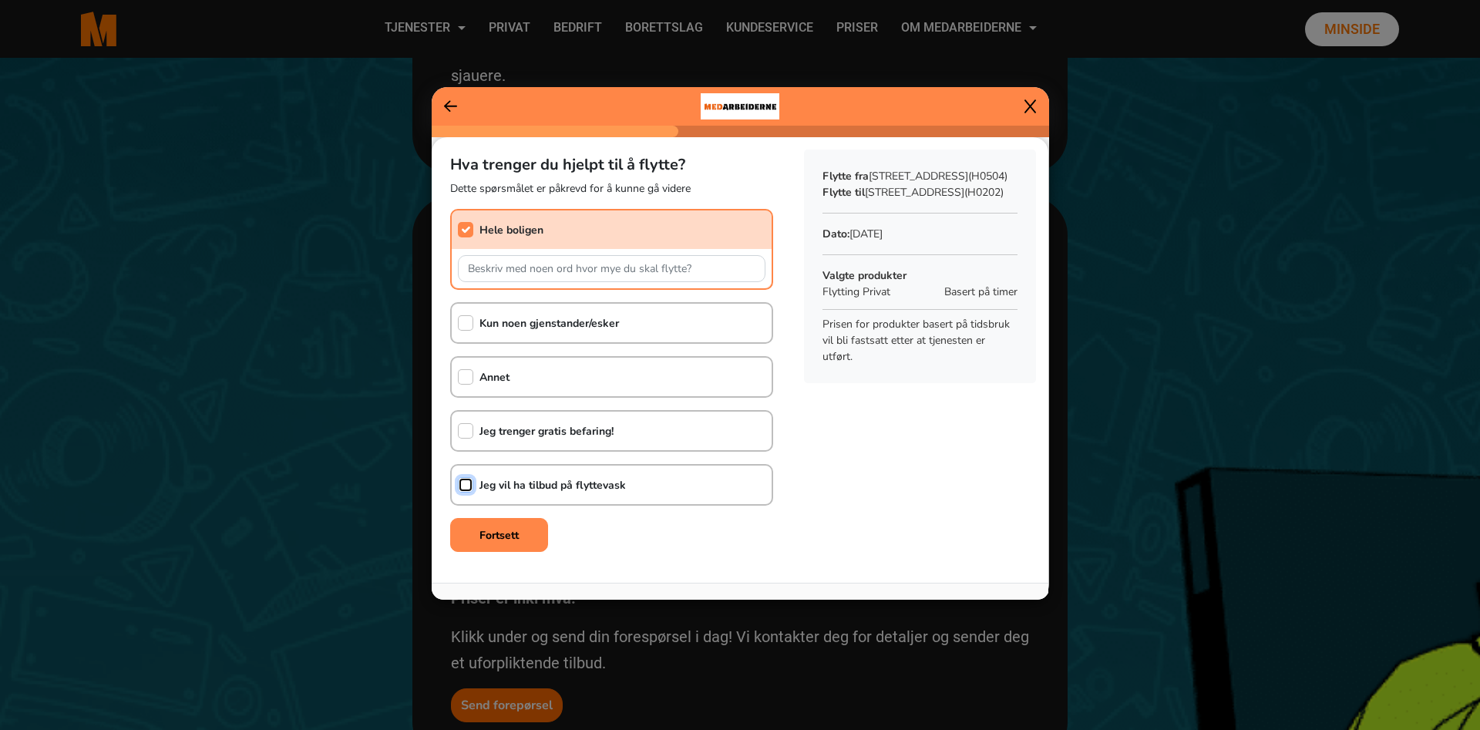
click at [466, 487] on input "checkbox" at bounding box center [465, 484] width 15 height 15
checkbox input "true"
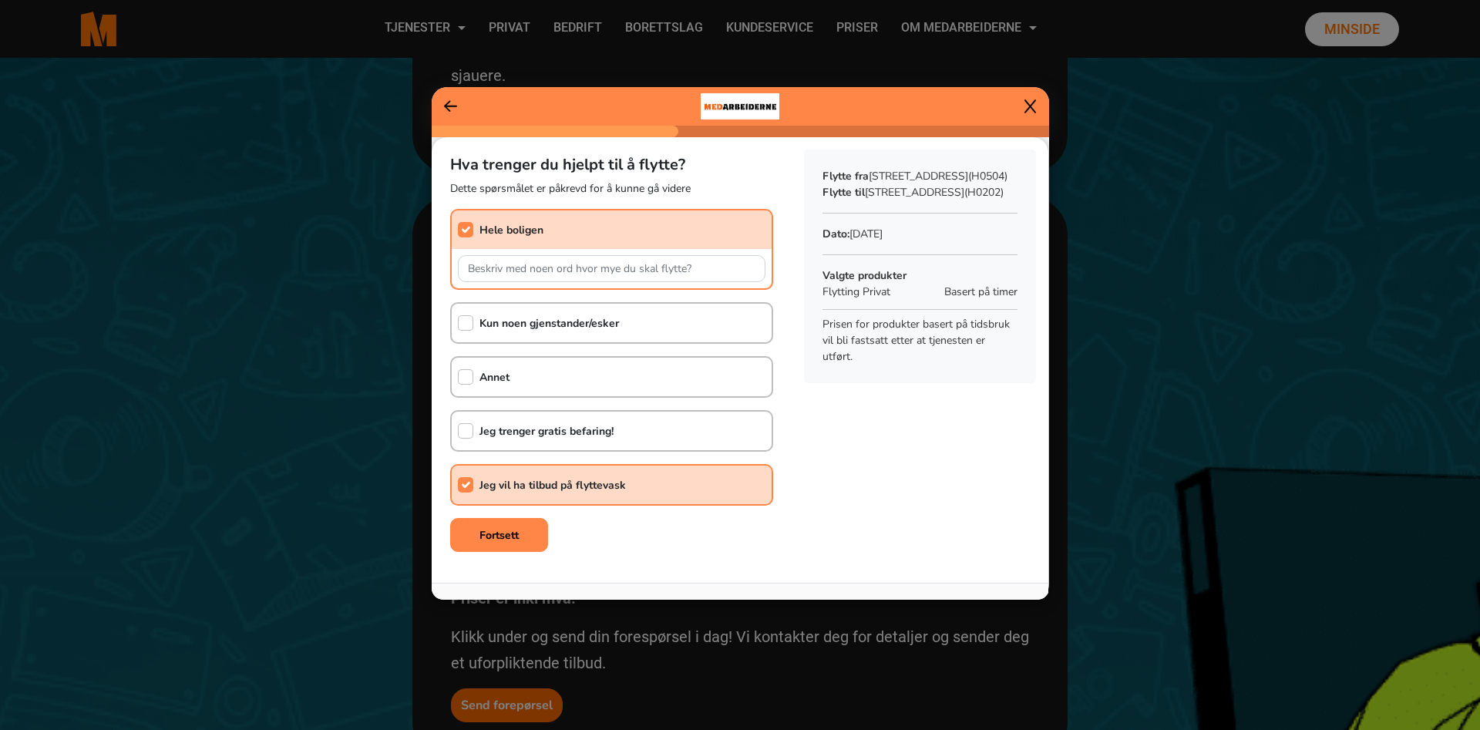
click at [1020, 103] on div at bounding box center [986, 106] width 99 height 15
